Goal: Task Accomplishment & Management: Manage account settings

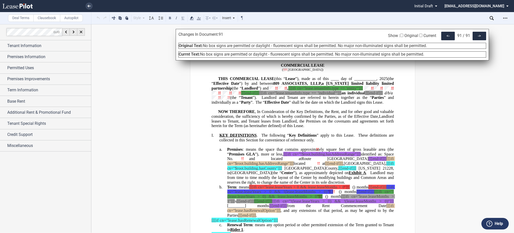
scroll to position [15647, 0]
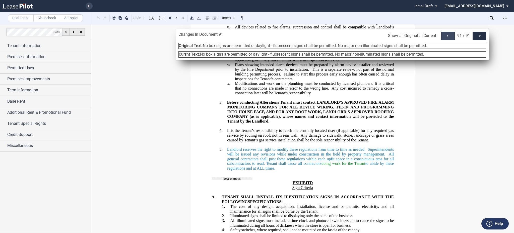
click at [448, 34] on div "<-" at bounding box center [449, 36] width 14 height 9
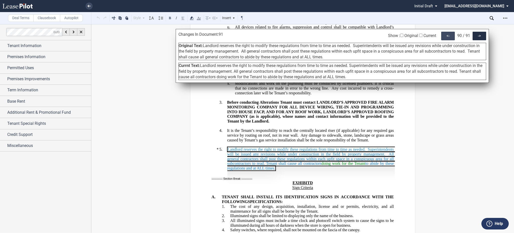
click at [448, 34] on div "<-" at bounding box center [449, 36] width 14 height 9
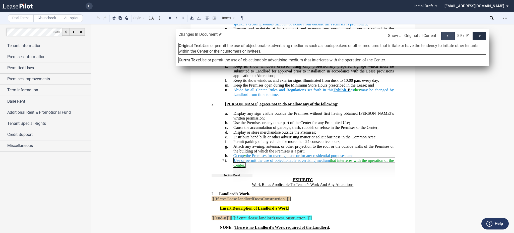
click at [448, 34] on div "<-" at bounding box center [449, 36] width 14 height 9
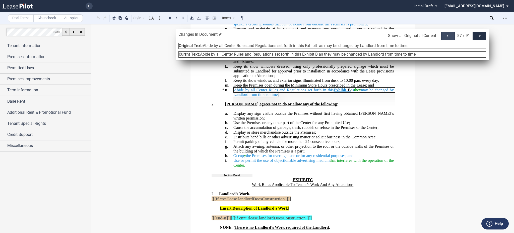
click at [448, 34] on div "<-" at bounding box center [449, 36] width 14 height 9
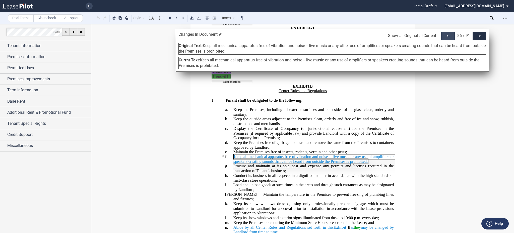
click at [448, 34] on div "<-" at bounding box center [449, 36] width 14 height 9
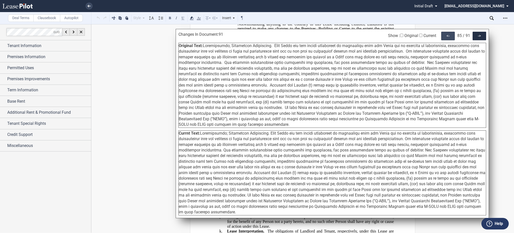
click at [448, 34] on div "<-" at bounding box center [449, 36] width 14 height 9
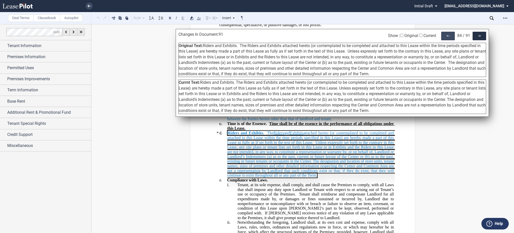
click at [448, 34] on div "<-" at bounding box center [449, 36] width 14 height 9
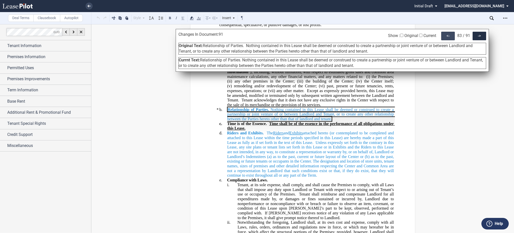
click at [448, 34] on div "<-" at bounding box center [449, 36] width 14 height 9
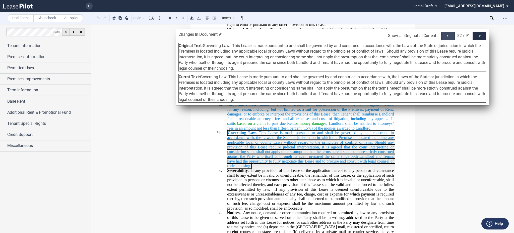
click at [448, 34] on div "<-" at bounding box center [449, 36] width 14 height 9
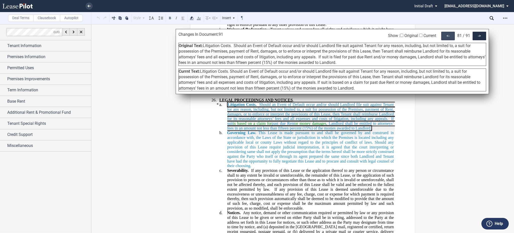
click at [448, 34] on div "<-" at bounding box center [449, 36] width 14 height 9
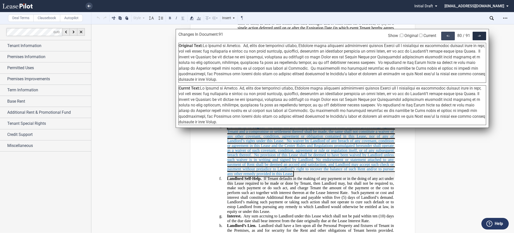
click at [448, 34] on div "<-" at bounding box center [449, 36] width 14 height 9
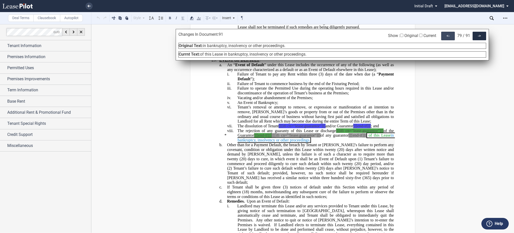
click at [448, 34] on div "<-" at bounding box center [449, 36] width 14 height 9
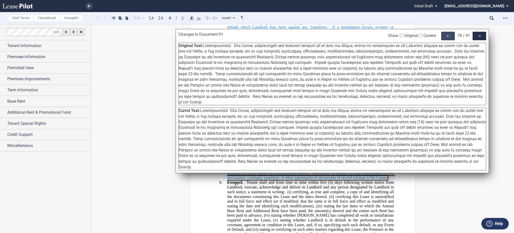
click at [448, 34] on div "<-" at bounding box center [449, 36] width 14 height 9
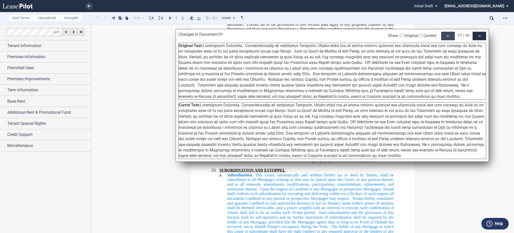
click at [448, 34] on div "<-" at bounding box center [449, 36] width 14 height 9
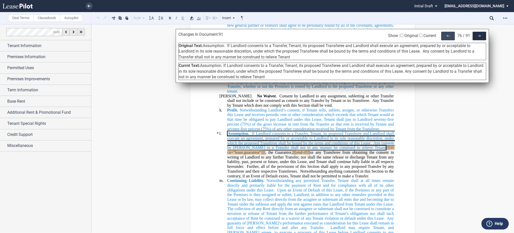
click at [448, 34] on div "<-" at bounding box center [449, 36] width 14 height 9
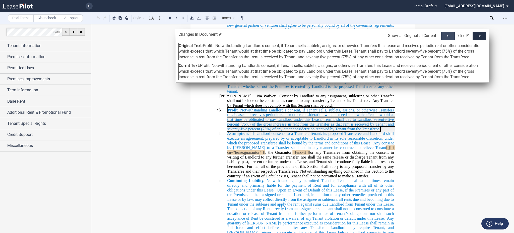
click at [448, 34] on div "<-" at bounding box center [449, 36] width 14 height 9
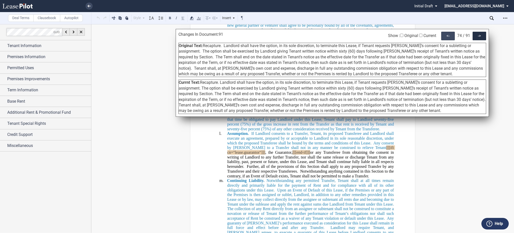
click at [448, 34] on div "<-" at bounding box center [449, 36] width 14 height 9
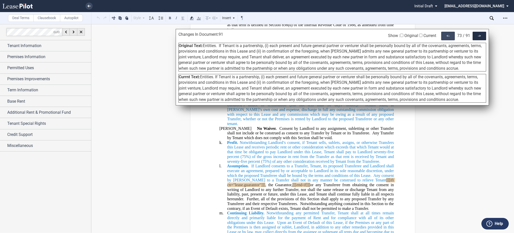
click at [448, 34] on div "<-" at bounding box center [449, 36] width 14 height 9
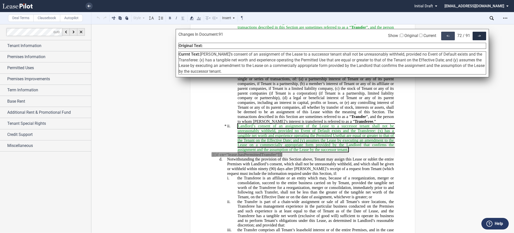
click at [448, 34] on div "<-" at bounding box center [449, 36] width 14 height 9
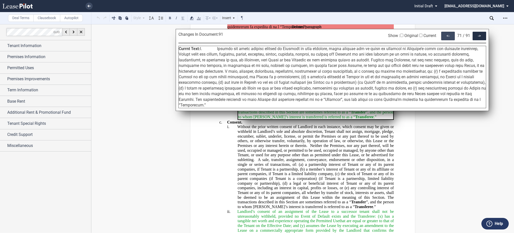
click at [448, 34] on div "<-" at bounding box center [449, 36] width 14 height 9
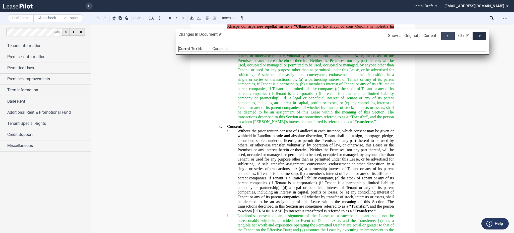
click at [448, 34] on div "<-" at bounding box center [449, 36] width 14 height 9
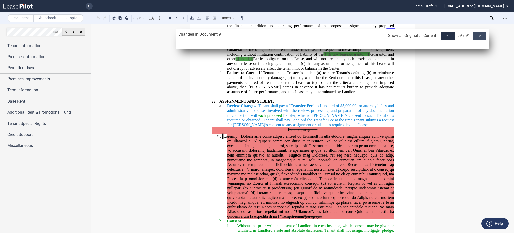
click at [473, 35] on div "->" at bounding box center [480, 36] width 14 height 9
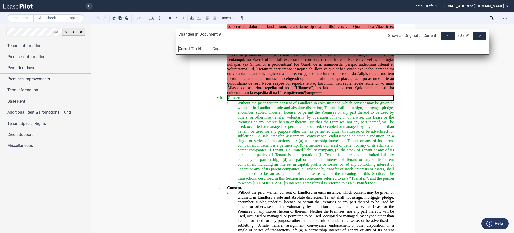
scroll to position [7142, 0]
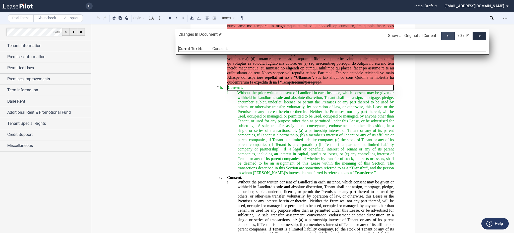
click at [442, 34] on div "<-" at bounding box center [449, 36] width 14 height 9
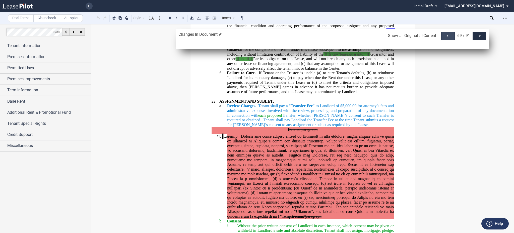
click at [442, 34] on div "<-" at bounding box center [449, 36] width 14 height 9
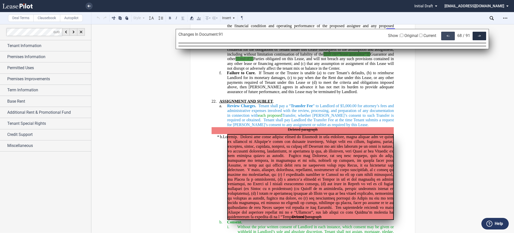
click at [442, 34] on div "<-" at bounding box center [449, 36] width 14 height 9
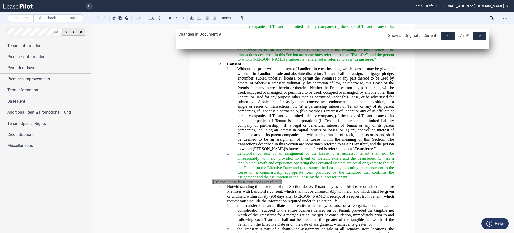
scroll to position [7309, 0]
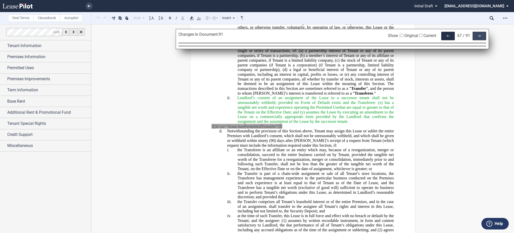
click at [484, 34] on div "->" at bounding box center [480, 36] width 14 height 9
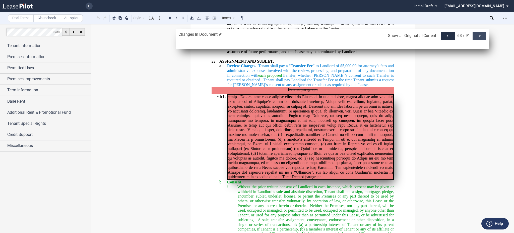
click at [484, 34] on div "->" at bounding box center [480, 36] width 14 height 9
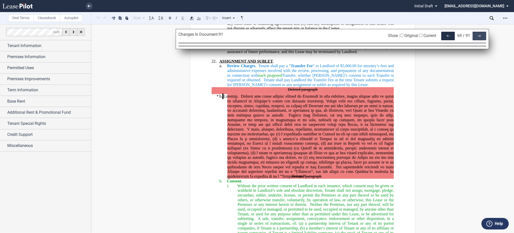
click at [479, 35] on div "->" at bounding box center [480, 36] width 14 height 9
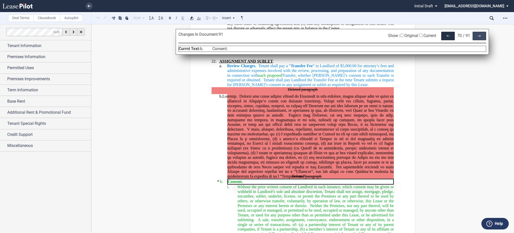
click at [479, 35] on div "->" at bounding box center [480, 36] width 14 height 9
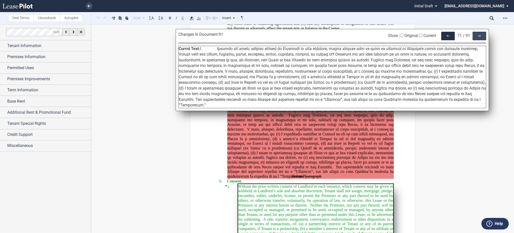
scroll to position [7073, 0]
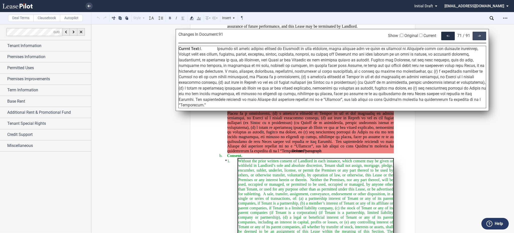
click at [479, 35] on div "->" at bounding box center [480, 36] width 14 height 9
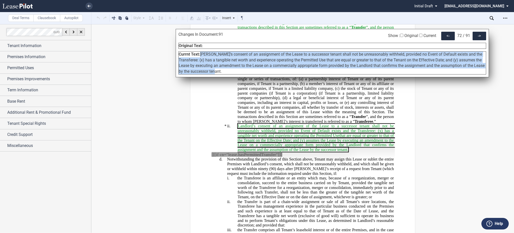
drag, startPoint x: 201, startPoint y: 55, endPoint x: 234, endPoint y: 70, distance: 36.4
click at [234, 70] on span "​Landlord’s consent of an assignment of the Lease to a successor tenant shall n…" at bounding box center [332, 63] width 306 height 22
copy span "​Landlord’s consent of an assignment of the Lease to a successor tenant shall n…"
click at [479, 34] on div "->" at bounding box center [480, 36] width 14 height 9
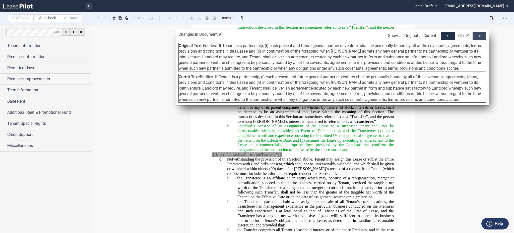
scroll to position [7591, 0]
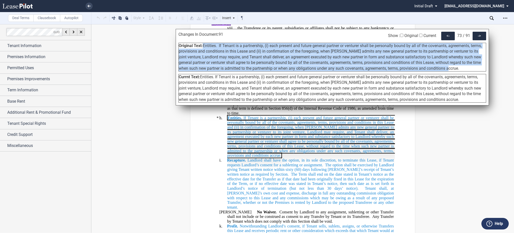
drag, startPoint x: 203, startPoint y: 45, endPoint x: 459, endPoint y: 66, distance: 256.6
click at [458, 66] on div "Original Text: Entities. If Tenant is a partnership, (i) each present and futur…" at bounding box center [333, 57] width 308 height 29
copy span "Entities. If Tenant is a partnership, (i) each present and future general partn…"
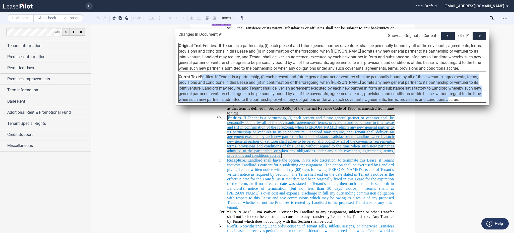
drag, startPoint x: 452, startPoint y: 99, endPoint x: 201, endPoint y: 78, distance: 251.4
click at [201, 78] on div "Currnt Text: Entities. If Tenant is a partnership, (i) each present and future …" at bounding box center [333, 88] width 308 height 29
copy span "Entities. If Tenant is a partnership, (i) each present and future general partn…"
click at [478, 34] on div "->" at bounding box center [480, 36] width 14 height 9
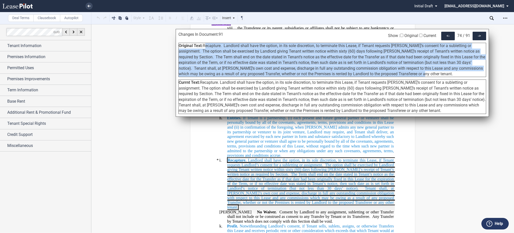
drag, startPoint x: 205, startPoint y: 46, endPoint x: 412, endPoint y: 73, distance: 208.2
click at [412, 73] on div "Original Text:" at bounding box center [333, 60] width 308 height 34
copy span "Recapture. Landlord shall have the option, in its sole discretion, to terminate…"
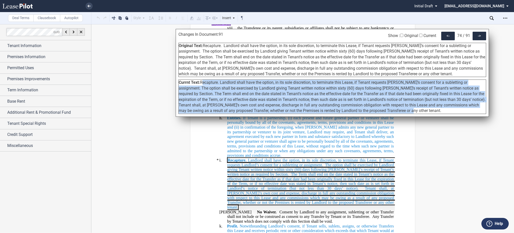
drag, startPoint x: 358, startPoint y: 106, endPoint x: 201, endPoint y: 84, distance: 158.0
click at [201, 84] on div "Currnt Text: Recapture. Landlord shall have the option, in its sole discretion,…" at bounding box center [333, 96] width 308 height 34
copy span "Recapture. Landlord shall have the option, in its sole discretion, to terminate…"
click at [476, 35] on div "->" at bounding box center [480, 36] width 14 height 9
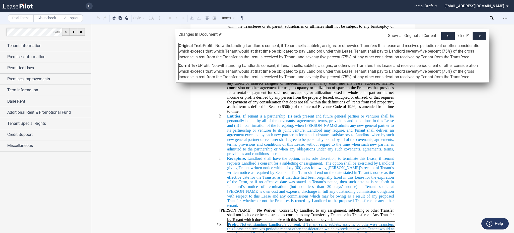
drag, startPoint x: 203, startPoint y: 46, endPoint x: 479, endPoint y: 55, distance: 275.7
click at [479, 55] on div "Original Text: Profit. Notwithstanding Landlord’s consent, if Tenant sells, sub…" at bounding box center [333, 51] width 308 height 17
copy span "Profit. Notwithstanding Landlord’s consent, if Tenant sells, sublets, assigns, …"
drag, startPoint x: 202, startPoint y: 65, endPoint x: 487, endPoint y: 76, distance: 285.6
click at [487, 76] on div "Changes In Document: 91 Show : Original Current <- 75 / 91 -> Original Text: Cu…" at bounding box center [333, 56] width 314 height 54
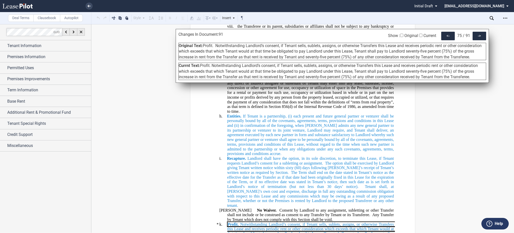
copy span "Profit. Notwithstanding Landlord’s consent, if Tenant sells, sublets, assigns, …"
click at [482, 40] on div "->" at bounding box center [480, 36] width 14 height 9
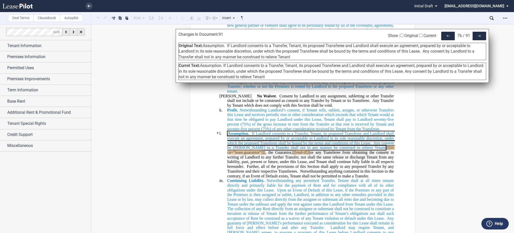
drag, startPoint x: 203, startPoint y: 47, endPoint x: 303, endPoint y: 57, distance: 100.7
click at [303, 57] on div "Original Text: Assumption. If Landlord consents to a Transfer, Tenant, its prop…" at bounding box center [333, 51] width 308 height 17
copy span "Assumption. If Landlord consents to a Transfer, Tenant, its proposed Transferee…"
drag, startPoint x: 201, startPoint y: 66, endPoint x: 305, endPoint y: 76, distance: 103.7
click at [305, 76] on div "Currnt Text: Assumption. If Landlord consents to a Transfer, Tenant, its propos…" at bounding box center [333, 71] width 308 height 17
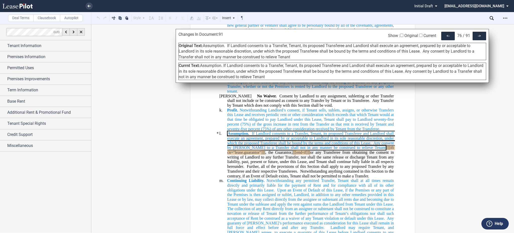
copy span "Assumption. If Landlord consents to a Transfer, Tenant, its proposed Transferee…"
click at [477, 38] on div "->" at bounding box center [480, 36] width 14 height 9
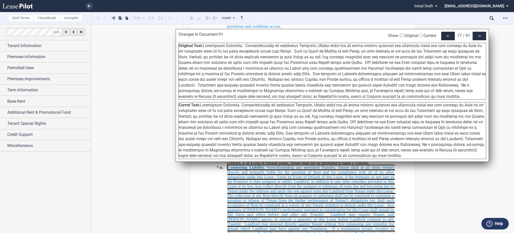
drag, startPoint x: 204, startPoint y: 47, endPoint x: 399, endPoint y: 96, distance: 201.1
click at [399, 96] on div "Original Text:" at bounding box center [333, 71] width 308 height 57
copy span "Continuing Liability. Notwithstanding any permitted Transfer, Tenant shall at a…"
drag, startPoint x: 202, startPoint y: 106, endPoint x: 393, endPoint y: 155, distance: 198.0
click at [393, 155] on div "Currnt Text:" at bounding box center [333, 130] width 308 height 57
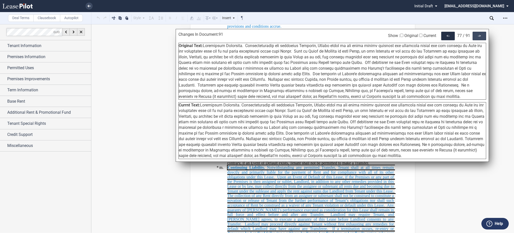
click at [480, 37] on div "->" at bounding box center [480, 36] width 14 height 9
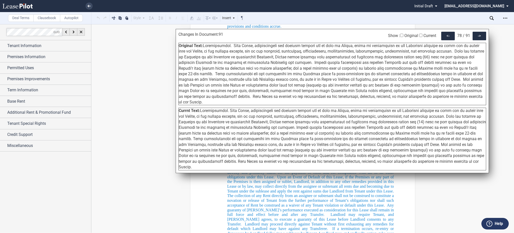
scroll to position [7921, 0]
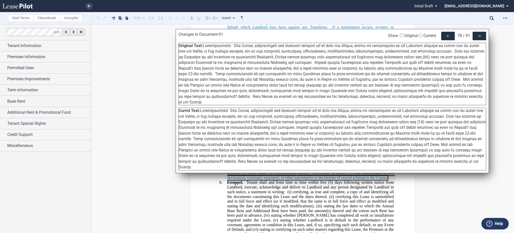
drag, startPoint x: 204, startPoint y: 46, endPoint x: 481, endPoint y: 96, distance: 281.7
click at [481, 96] on div "Original Text:" at bounding box center [333, 74] width 308 height 62
drag, startPoint x: 202, startPoint y: 105, endPoint x: 483, endPoint y: 153, distance: 285.2
click at [483, 153] on div "Currnt Text:" at bounding box center [333, 139] width 308 height 62
click at [484, 33] on div "->" at bounding box center [480, 36] width 14 height 9
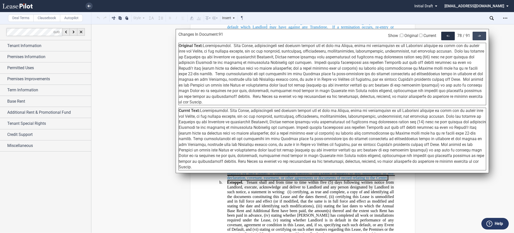
scroll to position [8438, 0]
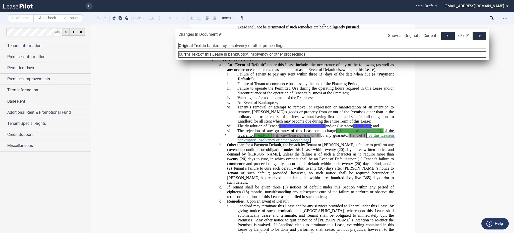
drag, startPoint x: 203, startPoint y: 46, endPoint x: 298, endPoint y: 46, distance: 94.2
click at [298, 46] on div "Original Text: in bankruptcy, insolvency or other proceedings." at bounding box center [333, 46] width 308 height 6
drag, startPoint x: 309, startPoint y: 55, endPoint x: 202, endPoint y: 58, distance: 107.1
click at [202, 58] on div "Changes In Document: 91 Show : Original Current <- 79 / 91 -> Original Text: in…" at bounding box center [333, 44] width 314 height 31
click at [476, 35] on div "->" at bounding box center [480, 36] width 14 height 9
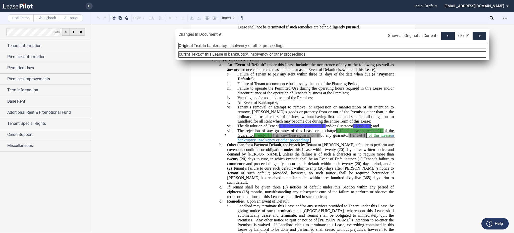
scroll to position [8827, 0]
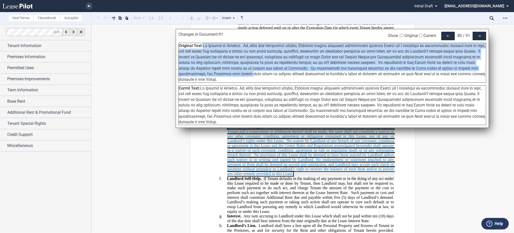
drag, startPoint x: 203, startPoint y: 46, endPoint x: 268, endPoint y: 73, distance: 70.9
click at [268, 73] on span at bounding box center [332, 62] width 307 height 38
click at [263, 76] on span at bounding box center [332, 62] width 307 height 38
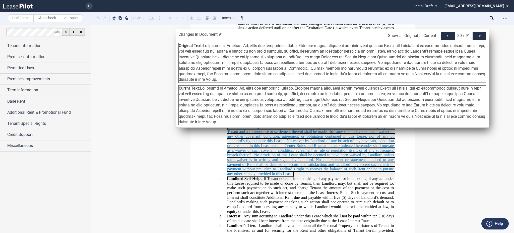
click at [248, 79] on div "Original Text:" at bounding box center [333, 63] width 308 height 40
drag, startPoint x: 246, startPoint y: 79, endPoint x: 204, endPoint y: 47, distance: 52.9
click at [204, 47] on div "Original Text:" at bounding box center [333, 63] width 308 height 40
drag, startPoint x: 201, startPoint y: 89, endPoint x: 233, endPoint y: 127, distance: 49.4
click at [233, 127] on div "Changes In Document: 91 Show : Original Current <- 80 / 91 -> Original Text: Cu…" at bounding box center [333, 78] width 314 height 99
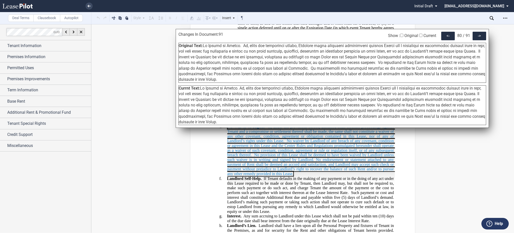
scroll to position [8794, 0]
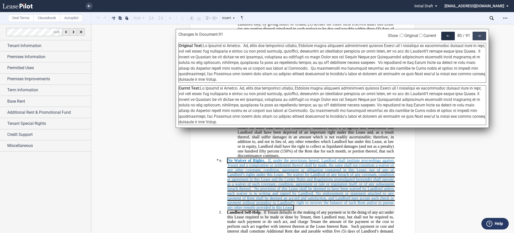
click at [475, 38] on div "->" at bounding box center [480, 36] width 14 height 9
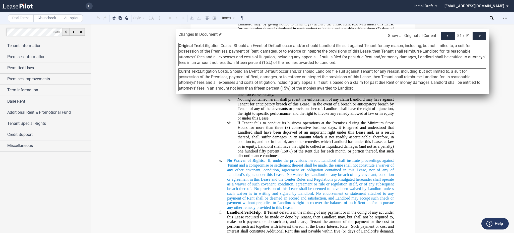
scroll to position [9065, 0]
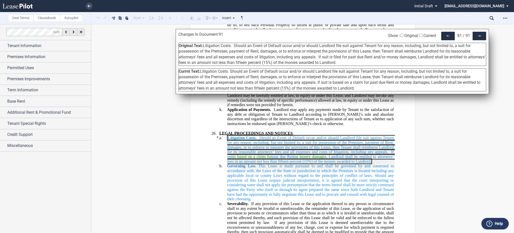
drag, startPoint x: 204, startPoint y: 47, endPoint x: 359, endPoint y: 62, distance: 155.8
click at [359, 62] on div "Original Text: Litigation Costs. Should an Event of Default occur and/or should…" at bounding box center [333, 54] width 308 height 23
drag, startPoint x: 200, startPoint y: 72, endPoint x: 365, endPoint y: 88, distance: 165.3
click at [365, 88] on div "Currnt Text: Litigation Costs. Should an Event of Default occur and/or should L…" at bounding box center [333, 79] width 308 height 23
click at [478, 39] on div "->" at bounding box center [480, 36] width 14 height 9
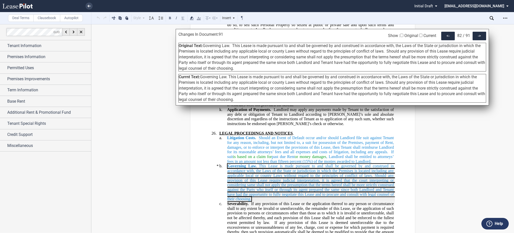
click at [203, 46] on div "Original Text: Governing Law. This Lease is made pursuant to and shall be gover…" at bounding box center [333, 57] width 308 height 29
drag, startPoint x: 204, startPoint y: 47, endPoint x: 264, endPoint y: 67, distance: 62.5
click at [264, 67] on div "Original Text: Governing Law. This Lease is made pursuant to and shall be gover…" at bounding box center [333, 57] width 308 height 29
drag, startPoint x: 205, startPoint y: 79, endPoint x: 257, endPoint y: 99, distance: 55.4
click at [257, 99] on div "Currnt Text: Governing Law. This Lease is made pursuant to and shall be governe…" at bounding box center [333, 88] width 308 height 29
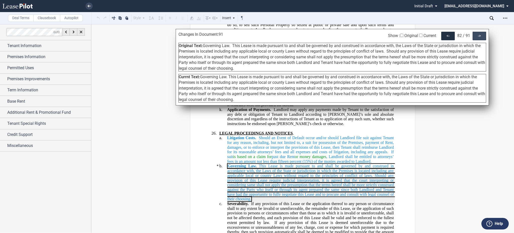
click at [475, 36] on div "->" at bounding box center [480, 36] width 14 height 9
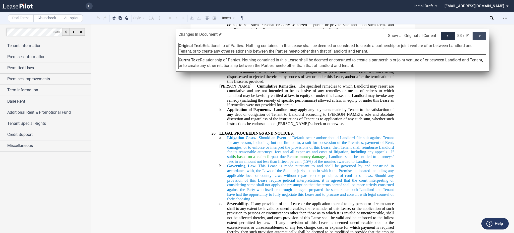
scroll to position [10210, 0]
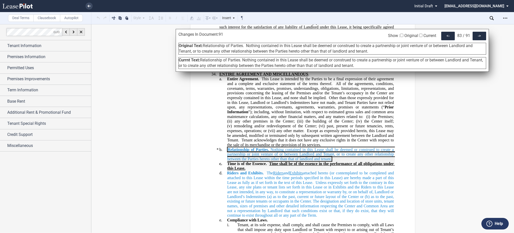
drag, startPoint x: 204, startPoint y: 45, endPoint x: 375, endPoint y: 51, distance: 170.2
click at [375, 51] on div "Original Text: Relationship of Parties. Nothing contained in this Lease shall b…" at bounding box center [333, 49] width 308 height 12
drag, startPoint x: 202, startPoint y: 61, endPoint x: 383, endPoint y: 63, distance: 180.6
click at [383, 63] on div "Currnt Text: Relationship of Parties. Nothing contained in this Lease shall be …" at bounding box center [333, 63] width 308 height 12
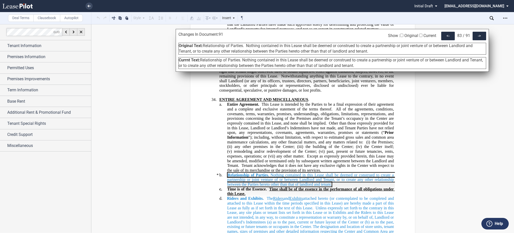
scroll to position [10176, 0]
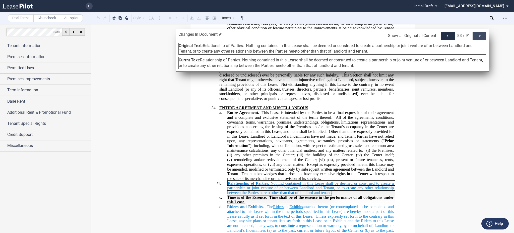
click at [481, 35] on div "->" at bounding box center [480, 36] width 14 height 9
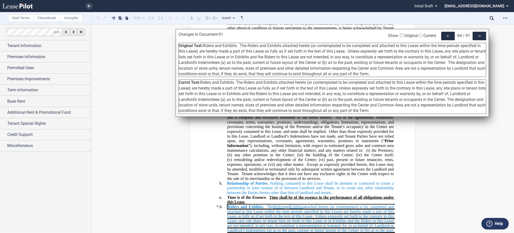
drag, startPoint x: 204, startPoint y: 46, endPoint x: 428, endPoint y: 74, distance: 225.9
click at [428, 74] on div "Original Text: Riders and Exhibits. The Riders and Exhibits attached hereto (or…" at bounding box center [333, 60] width 308 height 34
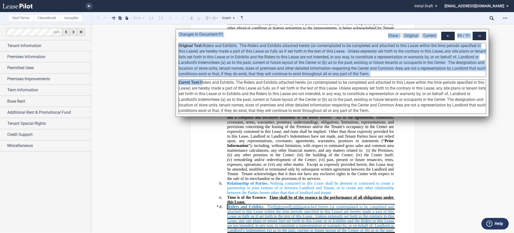
drag, startPoint x: 202, startPoint y: 83, endPoint x: 418, endPoint y: 118, distance: 219.4
drag, startPoint x: 406, startPoint y: 112, endPoint x: 201, endPoint y: 85, distance: 206.7
click at [201, 85] on div "Currnt Text: Riders and Exhibits. The Riders and Exhibits attached hereto (or c…" at bounding box center [333, 96] width 308 height 34
drag, startPoint x: 483, startPoint y: 33, endPoint x: 476, endPoint y: 37, distance: 7.9
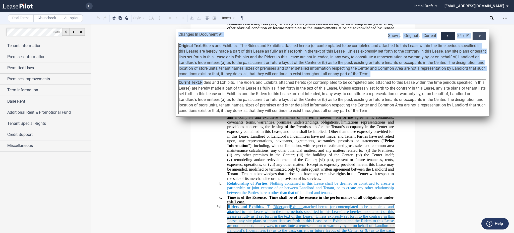
click at [483, 34] on div "->" at bounding box center [480, 36] width 14 height 9
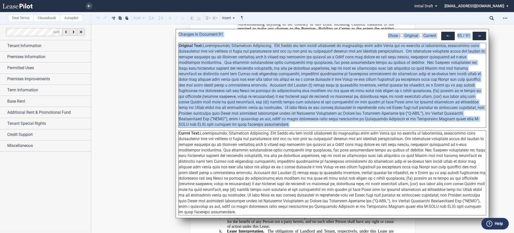
drag, startPoint x: 204, startPoint y: 47, endPoint x: 220, endPoint y: 125, distance: 79.7
click at [220, 125] on div "Original Text:" at bounding box center [333, 85] width 308 height 85
drag, startPoint x: 202, startPoint y: 134, endPoint x: 229, endPoint y: 210, distance: 81.0
click at [229, 210] on div "Currnt Text:" at bounding box center [333, 172] width 308 height 85
click at [476, 34] on div "->" at bounding box center [480, 36] width 14 height 9
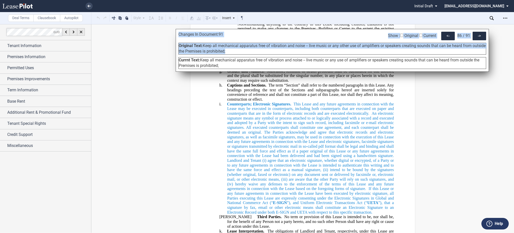
scroll to position [14976, 0]
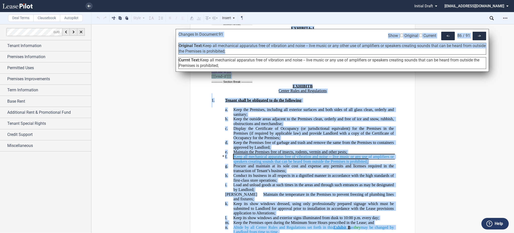
drag, startPoint x: 219, startPoint y: 47, endPoint x: 246, endPoint y: 51, distance: 28.2
click at [246, 51] on div "Original Text: Keep all mechanical apparatus free of vibration and noise -- liv…" at bounding box center [333, 49] width 308 height 12
drag, startPoint x: 222, startPoint y: 65, endPoint x: 201, endPoint y: 61, distance: 21.4
click at [201, 61] on div "Currnt Text: Keep all mechanical apparatus free of vibration and noise -- live …" at bounding box center [333, 63] width 308 height 12
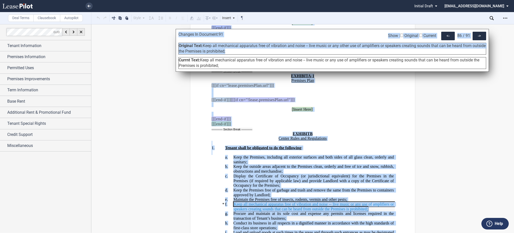
scroll to position [14909, 0]
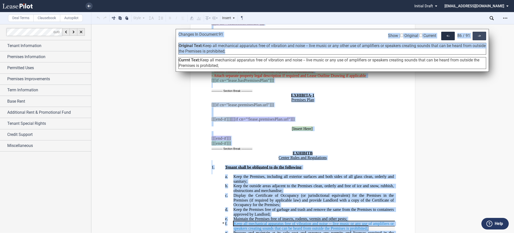
click at [478, 37] on div "->" at bounding box center [480, 36] width 14 height 9
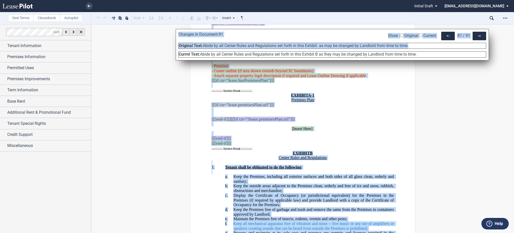
scroll to position [15042, 0]
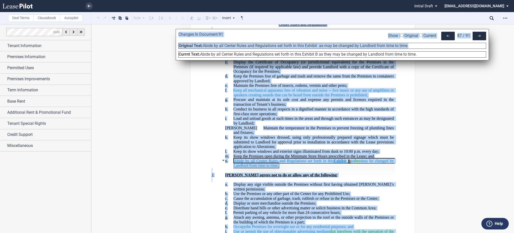
drag, startPoint x: 204, startPoint y: 45, endPoint x: 445, endPoint y: 45, distance: 241.2
click at [445, 45] on div "Original Text: Abide by all Center Rules and Regulations set forth in this Exhi…" at bounding box center [333, 46] width 308 height 6
drag, startPoint x: 201, startPoint y: 54, endPoint x: 433, endPoint y: 55, distance: 231.9
click at [433, 55] on div "Currnt Text: Abide by all Center Rules and Regulations set forth in this Exhibi…" at bounding box center [333, 54] width 308 height 6
click at [477, 35] on div "->" at bounding box center [480, 36] width 14 height 9
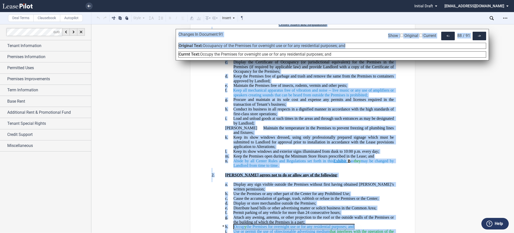
drag, startPoint x: 204, startPoint y: 46, endPoint x: 362, endPoint y: 46, distance: 157.5
click at [362, 46] on div "Original Text: Occupancy of the Premises for overnight use or for any residenti…" at bounding box center [333, 46] width 308 height 6
drag, startPoint x: 342, startPoint y: 55, endPoint x: 201, endPoint y: 59, distance: 140.2
click at [201, 59] on div "Changes In Document: 91 Show : Original Current <- 88 / 91 -> Original Text: Oc…" at bounding box center [333, 44] width 314 height 31
click at [478, 35] on div "->" at bounding box center [480, 36] width 14 height 9
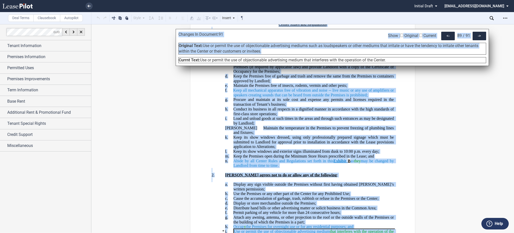
drag, startPoint x: 265, startPoint y: 51, endPoint x: 204, endPoint y: 47, distance: 60.9
click at [204, 47] on div "Original Text: Use or permit the use of objectionable advertising mediums such …" at bounding box center [333, 49] width 308 height 12
drag, startPoint x: 200, startPoint y: 59, endPoint x: 410, endPoint y: 59, distance: 210.0
click at [410, 59] on div "Currnt Text: Use or permit the use of objectionable advertising medium that int…" at bounding box center [333, 60] width 308 height 6
click at [212, 63] on div "Currnt Text: Use or permit the use of objectionable advertising medium that int…" at bounding box center [333, 60] width 308 height 6
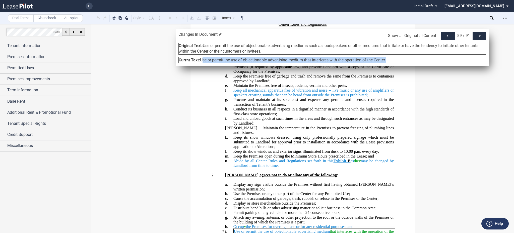
drag, startPoint x: 202, startPoint y: 60, endPoint x: 389, endPoint y: 58, distance: 187.2
click at [386, 58] on span "Use or permit the use of objectionable advertising medium that interferes with …" at bounding box center [293, 60] width 186 height 5
click at [477, 35] on div "->" at bounding box center [480, 36] width 14 height 9
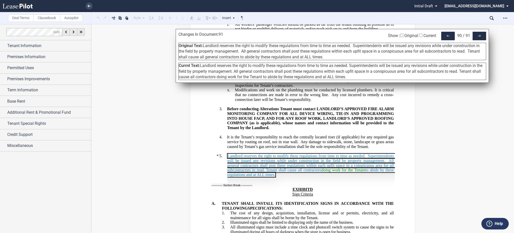
drag, startPoint x: 203, startPoint y: 48, endPoint x: 346, endPoint y: 57, distance: 143.2
click at [346, 57] on div "Original Text: Landlord reserves the right to modify these regulations from tim…" at bounding box center [333, 51] width 308 height 17
drag, startPoint x: 361, startPoint y: 78, endPoint x: 202, endPoint y: 65, distance: 159.8
click at [202, 65] on div "Currnt Text: Landlord reserves the right to modify these regulations from time …" at bounding box center [333, 71] width 308 height 17
click at [346, 71] on span "Landlord reserves the right to modify these regulations from time to time as ne…" at bounding box center [331, 71] width 304 height 16
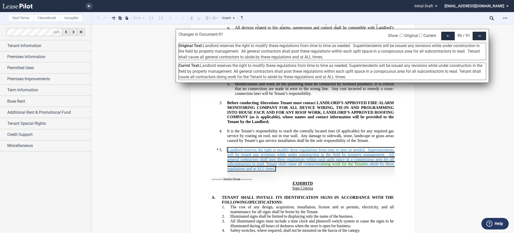
scroll to position [15607, 0]
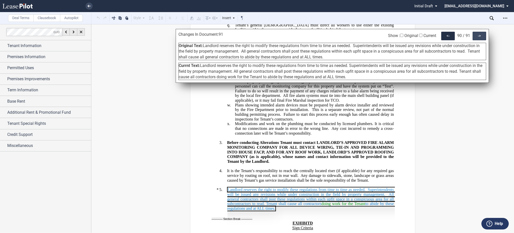
click at [480, 34] on div "->" at bounding box center [480, 36] width 14 height 9
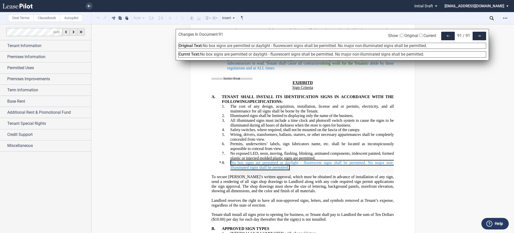
drag, startPoint x: 437, startPoint y: 45, endPoint x: 203, endPoint y: 47, distance: 233.4
click at [203, 47] on div "Original Text: No box signs are permitted or daylight - fluorescent signs shall…" at bounding box center [333, 46] width 308 height 6
drag, startPoint x: 431, startPoint y: 56, endPoint x: 201, endPoint y: 58, distance: 230.1
click at [201, 58] on div "Changes In Document: 91 Show : Original Current <- 91 / 91 -> Original Text: No…" at bounding box center [333, 44] width 314 height 31
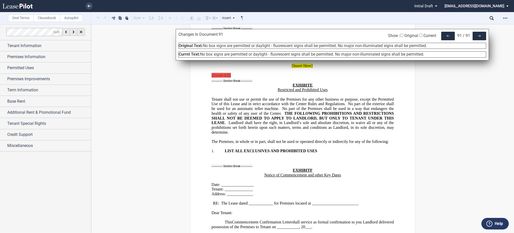
scroll to position [16216, 0]
drag, startPoint x: 507, startPoint y: 19, endPoint x: 502, endPoint y: 19, distance: 5.0
click at [506, 19] on icon "Open Lease options menu" at bounding box center [506, 18] width 4 height 4
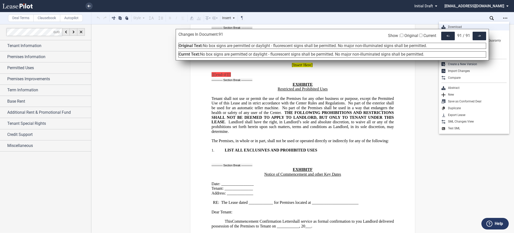
drag, startPoint x: 468, startPoint y: 27, endPoint x: 75, endPoint y: 13, distance: 393.1
click at [466, 27] on div "Download" at bounding box center [476, 27] width 61 height 4
click at [91, 6] on link at bounding box center [89, 6] width 7 height 7
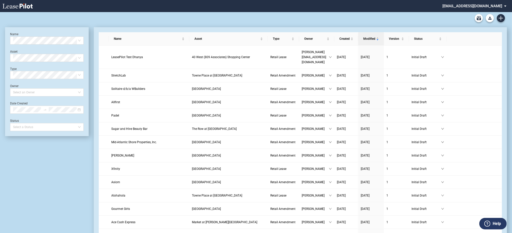
click at [320, 16] on div "Retail Amendment Blank Form Retail Lease Blank Form" at bounding box center [256, 18] width 502 height 12
drag, startPoint x: 476, startPoint y: 50, endPoint x: 473, endPoint y: 50, distance: 3.1
click at [475, 55] on link at bounding box center [474, 57] width 7 height 4
click at [473, 56] on icon "download" at bounding box center [474, 57] width 3 height 3
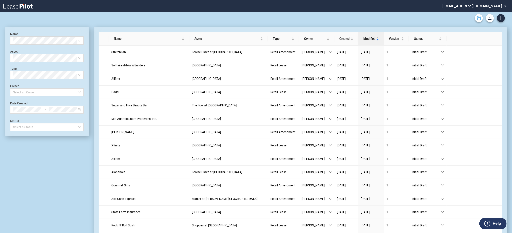
click at [475, 19] on link "Archive" at bounding box center [479, 18] width 8 height 8
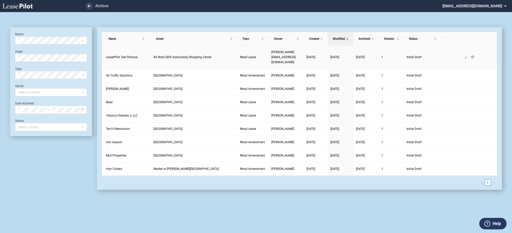
click at [472, 56] on icon "delete" at bounding box center [472, 57] width 3 height 3
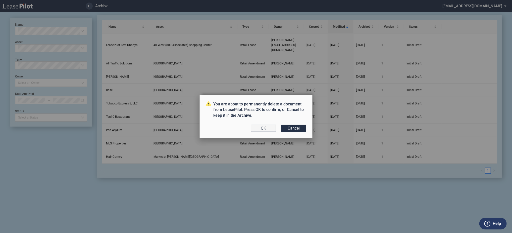
click at [269, 127] on button "OK" at bounding box center [263, 128] width 25 height 7
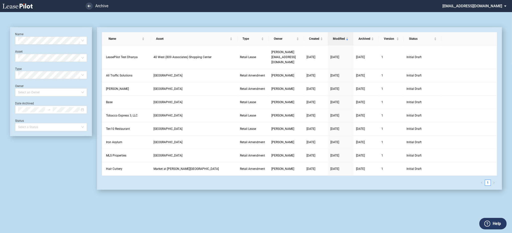
scroll to position [12, 0]
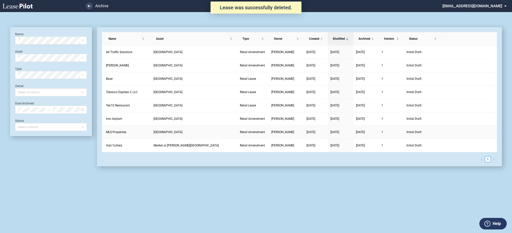
scroll to position [12, 0]
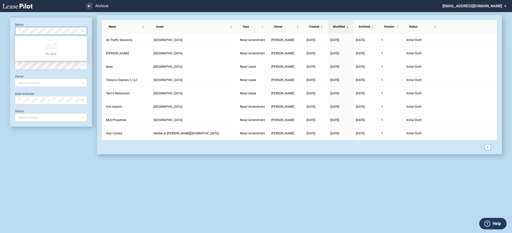
click at [20, 4] on icon at bounding box center [18, 6] width 30 height 5
